Goal: Communication & Community: Participate in discussion

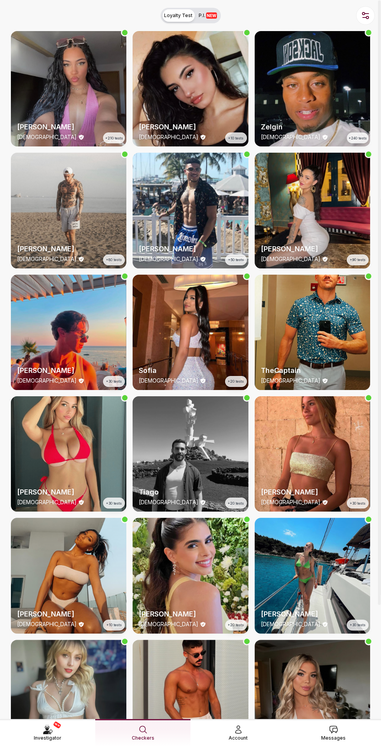
click at [342, 741] on div "NEW Investigator Checkers Account Messages" at bounding box center [190, 733] width 381 height 28
click at [330, 743] on div "NEW Investigator Checkers Account Messages" at bounding box center [190, 733] width 381 height 28
click at [333, 734] on span "Messages" at bounding box center [333, 738] width 24 height 8
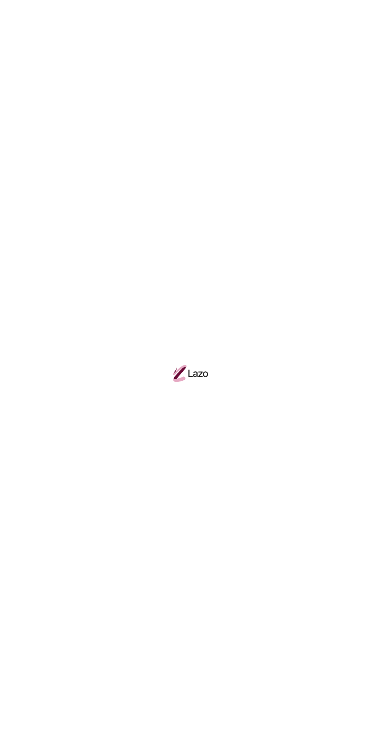
click at [331, 744] on div at bounding box center [190, 373] width 381 height 747
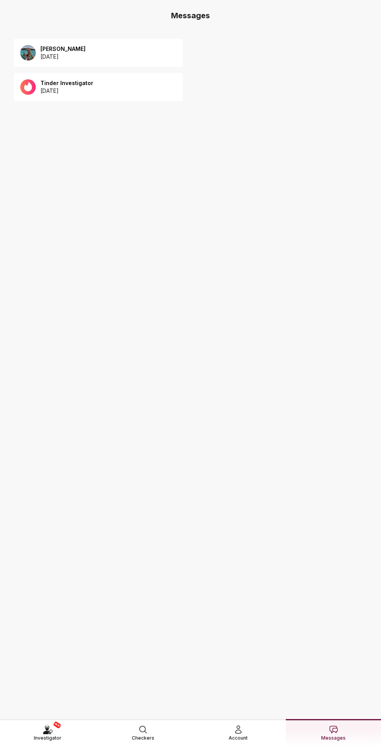
click at [45, 90] on p "[DATE]" at bounding box center [66, 91] width 53 height 8
